Goal: Communication & Community: Participate in discussion

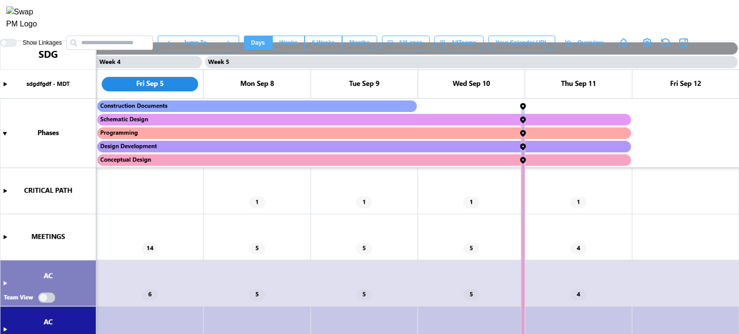
scroll to position [0, 2034]
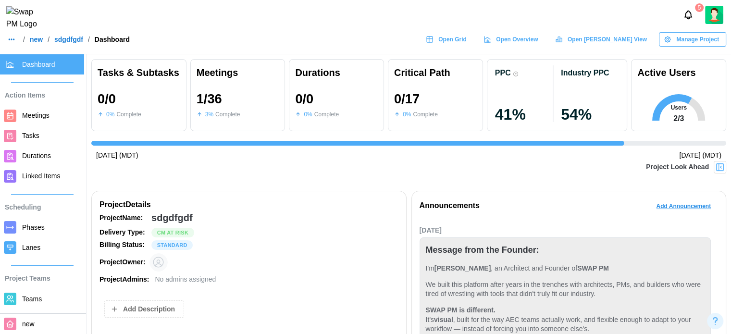
click at [15, 46] on button "button" at bounding box center [11, 39] width 13 height 13
click at [31, 72] on link "Dashboard" at bounding box center [31, 66] width 48 height 20
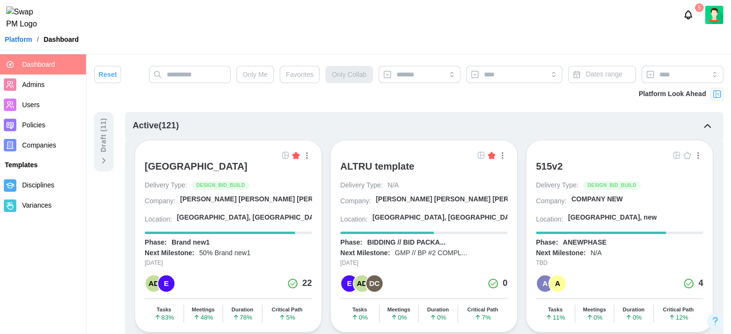
click at [33, 146] on span "Companies" at bounding box center [39, 145] width 34 height 8
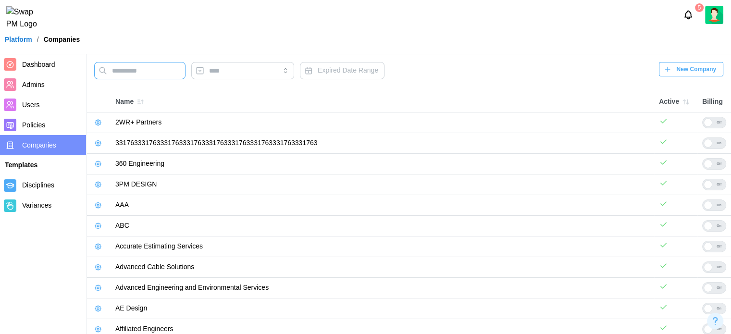
click at [116, 74] on input "text" at bounding box center [139, 70] width 91 height 17
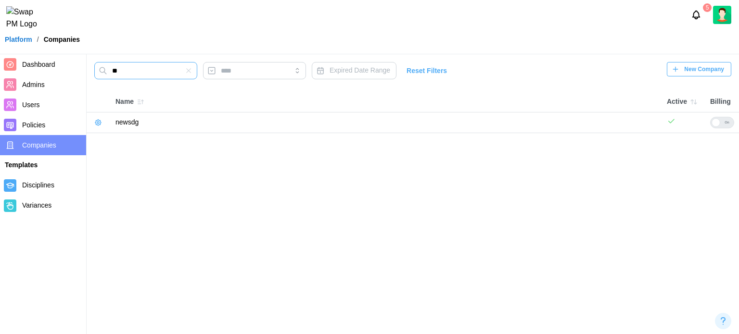
type input "*"
click at [162, 75] on input "***" at bounding box center [145, 70] width 103 height 17
drag, startPoint x: 149, startPoint y: 66, endPoint x: 77, endPoint y: 63, distance: 71.2
click at [77, 64] on div "Dashboard Admins Users Policies Companies Templates Disciplines Variances *** E…" at bounding box center [369, 167] width 739 height 334
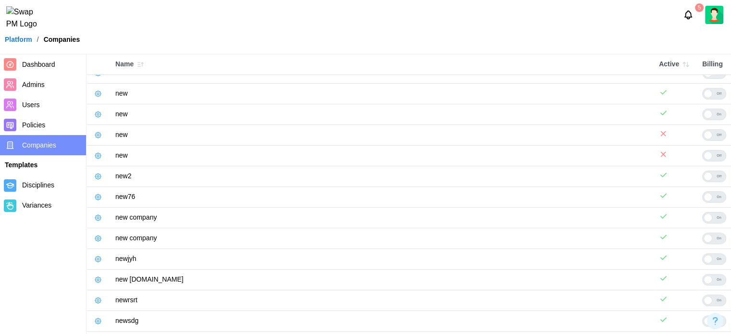
scroll to position [240, 0]
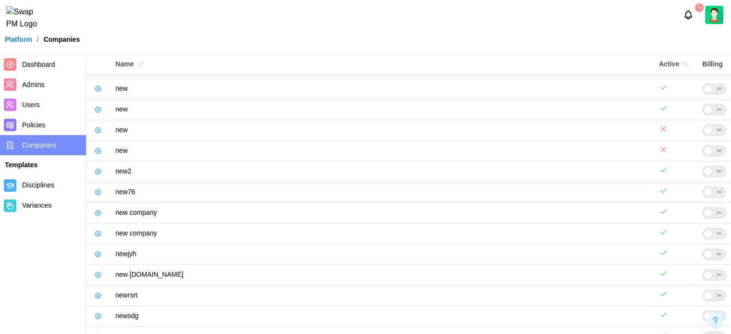
type input "***"
click at [98, 253] on icon "button" at bounding box center [98, 255] width 8 height 8
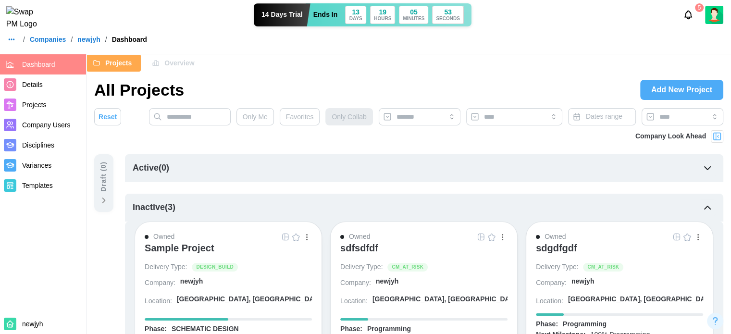
click at [556, 247] on div "sdgdfgdf" at bounding box center [556, 248] width 41 height 12
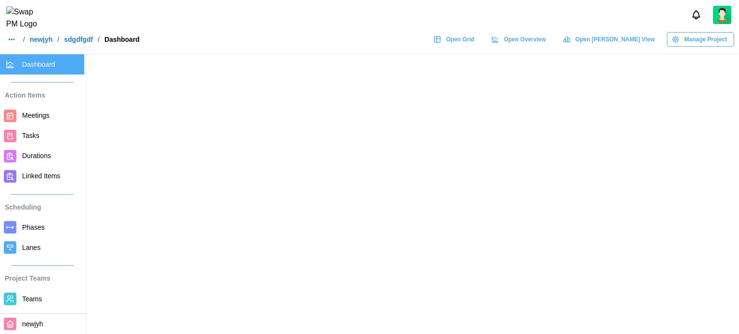
click at [474, 40] on span "Open Grid" at bounding box center [460, 39] width 28 height 13
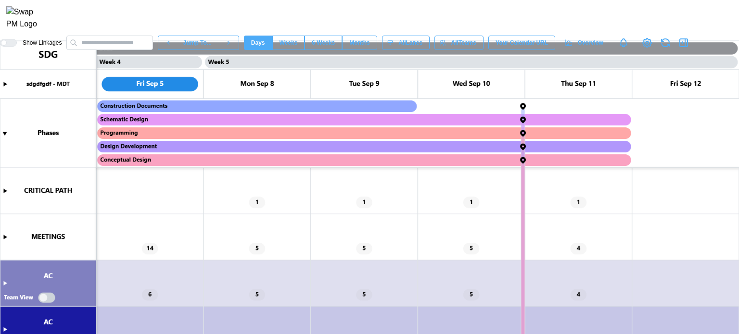
scroll to position [0, 2034]
click at [5, 192] on canvas at bounding box center [369, 187] width 739 height 293
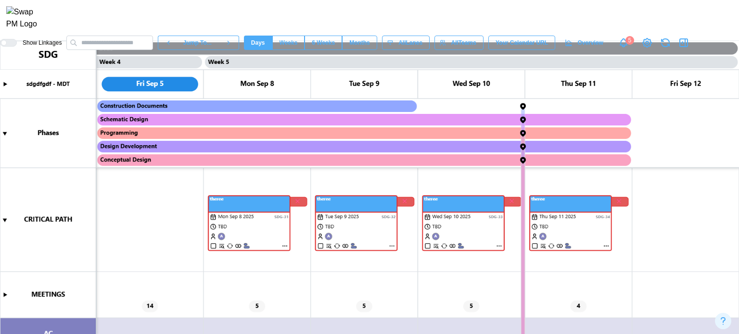
click at [286, 248] on canvas at bounding box center [369, 187] width 739 height 293
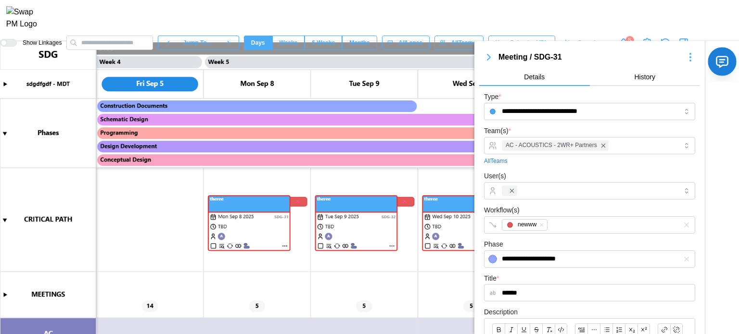
click at [716, 59] on icon "button" at bounding box center [721, 62] width 11 height 11
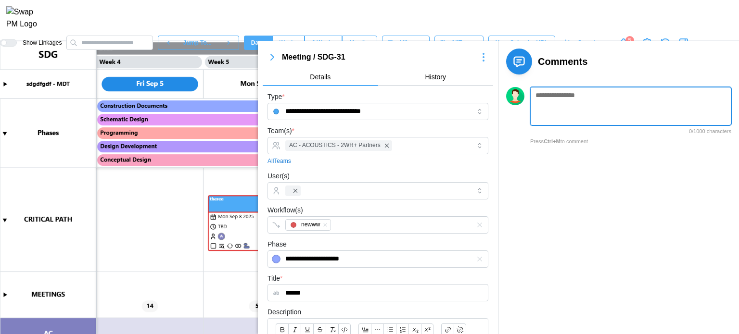
click at [553, 105] on textarea at bounding box center [630, 106] width 201 height 38
type textarea "*******"
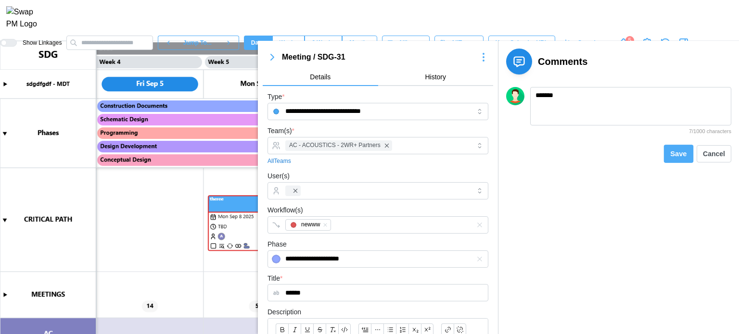
click at [683, 156] on span "Save" at bounding box center [678, 154] width 16 height 12
